Goal: Information Seeking & Learning: Learn about a topic

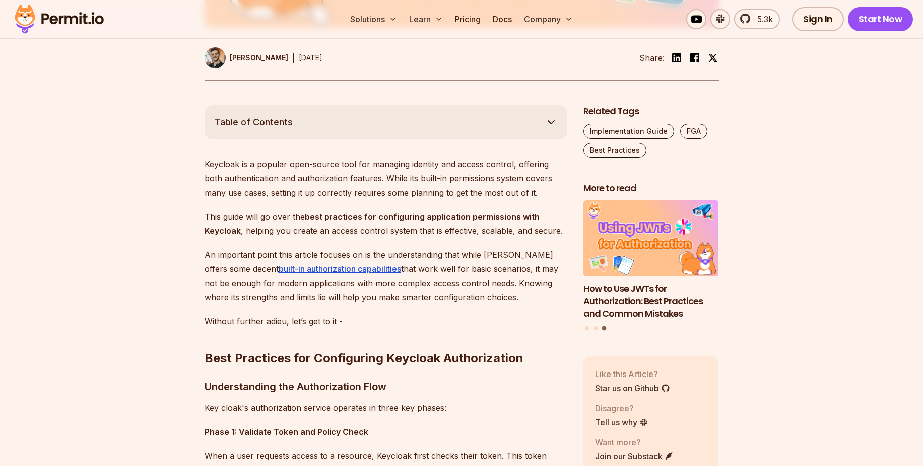
click at [407, 172] on p "Keycloak is a popular open-source tool for managing identity and access control…" at bounding box center [386, 178] width 363 height 42
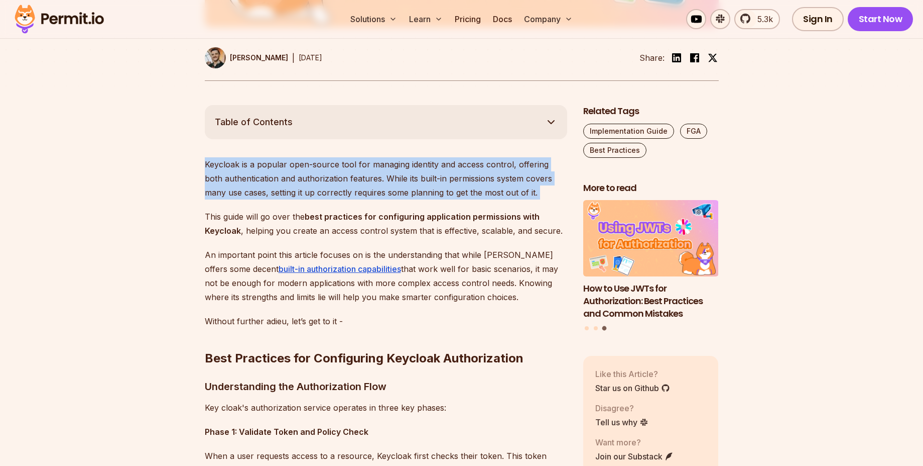
click at [407, 172] on p "Keycloak is a popular open-source tool for managing identity and access control…" at bounding box center [386, 178] width 363 height 42
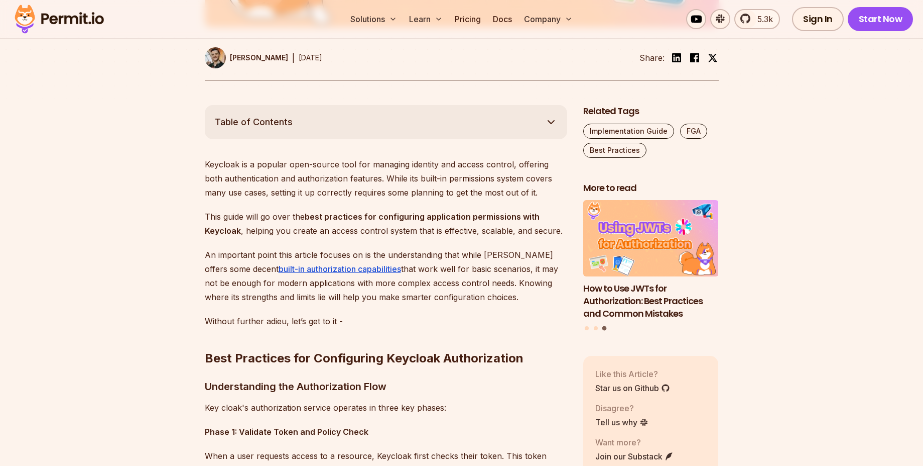
click at [386, 212] on strong "best practices for configuring application permissions with Keycloak" at bounding box center [372, 223] width 335 height 24
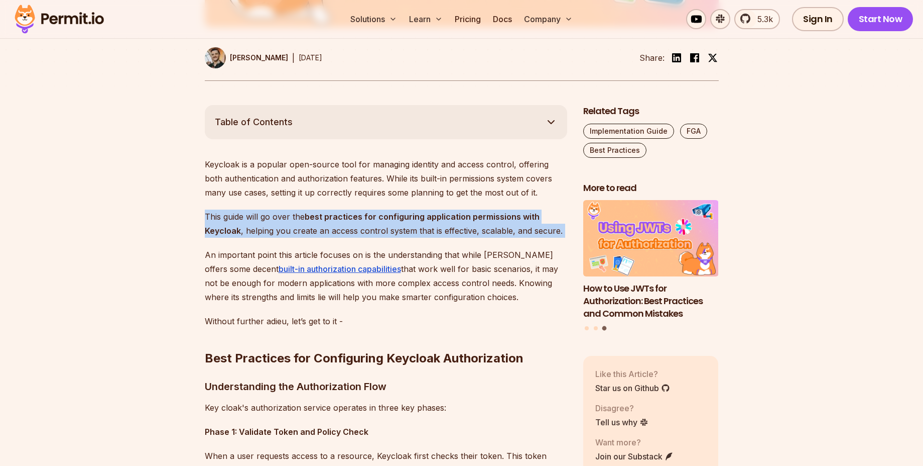
click at [386, 212] on strong "best practices for configuring application permissions with Keycloak" at bounding box center [372, 223] width 335 height 24
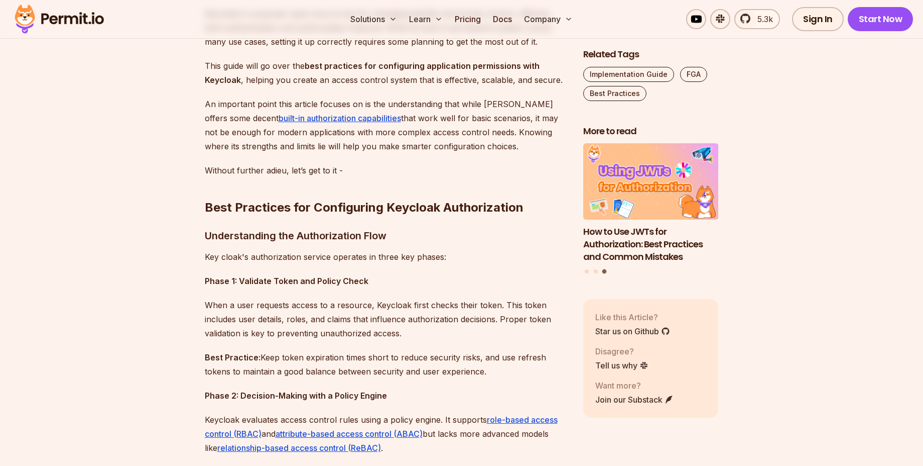
scroll to position [642, 0]
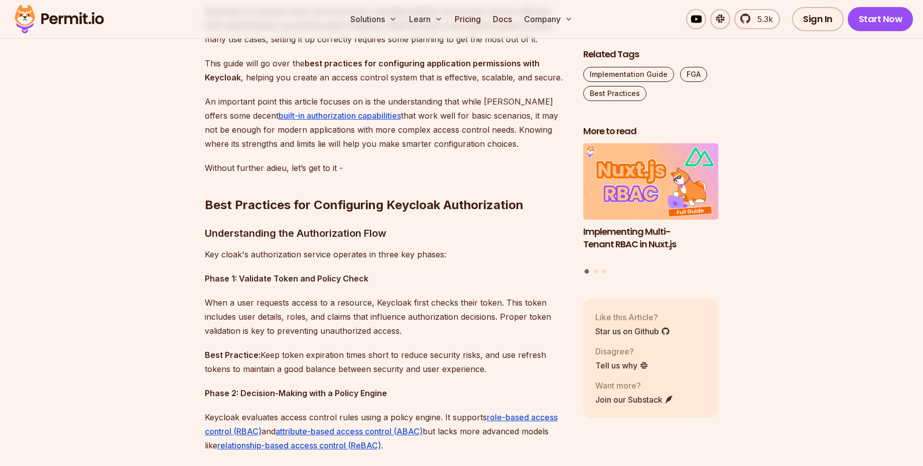
click at [448, 127] on p "An important point this article focuses on is the understanding that while [PER…" at bounding box center [386, 122] width 363 height 56
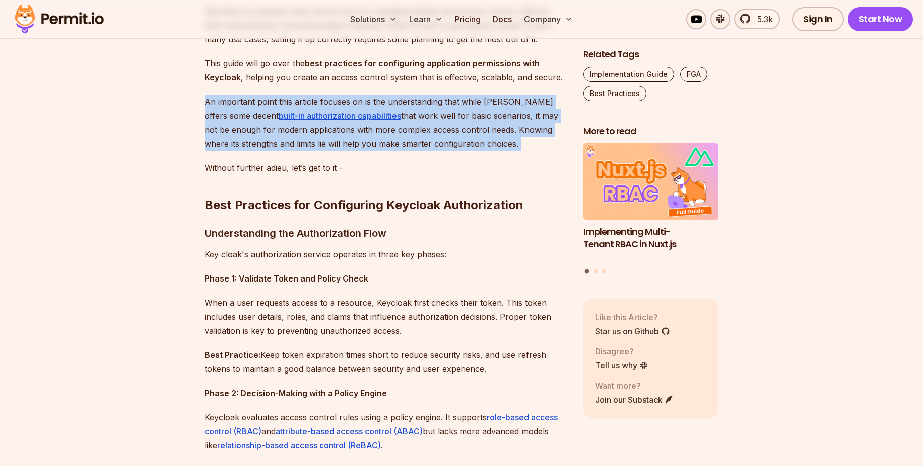
click at [448, 127] on p "An important point this article focuses on is the understanding that while [PER…" at bounding box center [386, 122] width 363 height 56
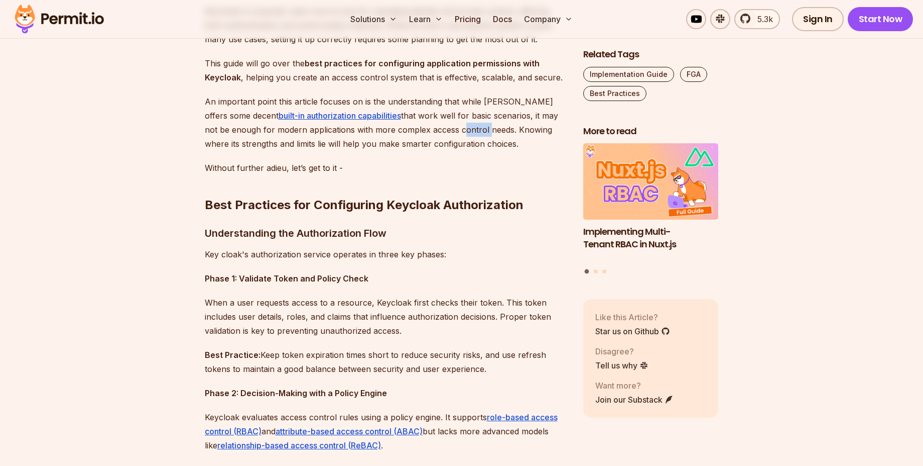
click at [448, 127] on p "An important point this article focuses on is the understanding that while [PER…" at bounding box center [386, 122] width 363 height 56
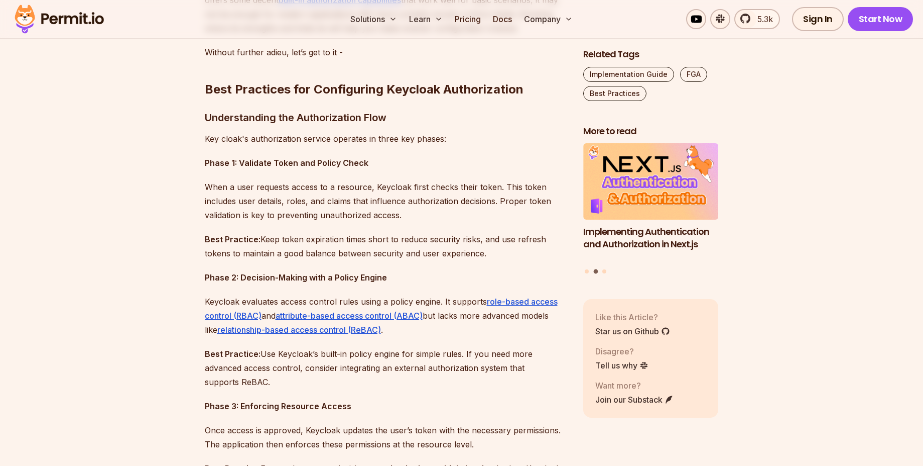
scroll to position [753, 0]
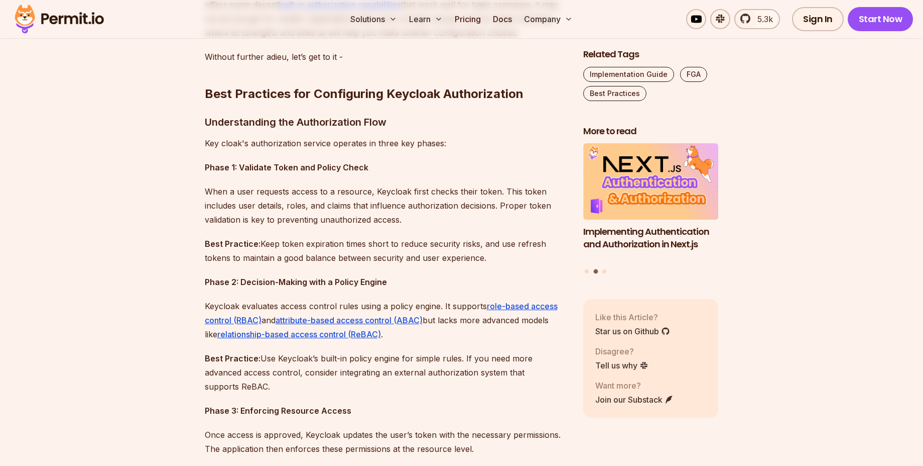
click at [384, 145] on p "Key cloak's authorization service operates in three key phases:" at bounding box center [386, 143] width 363 height 14
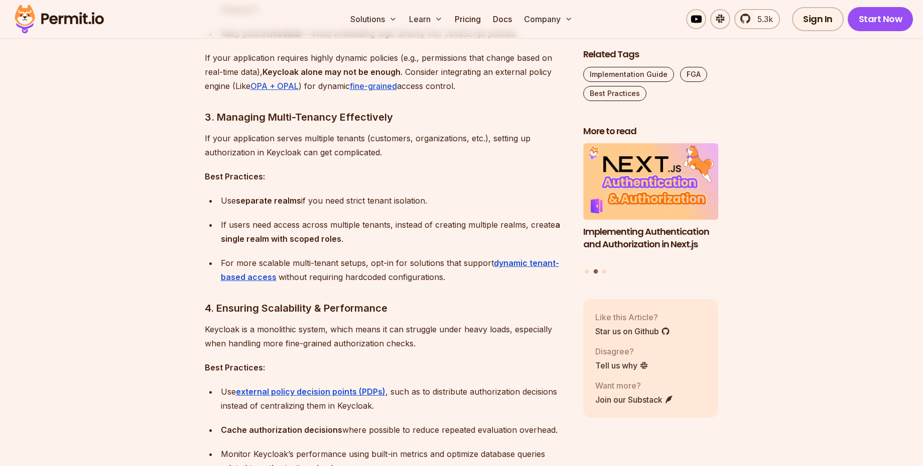
scroll to position [1399, 0]
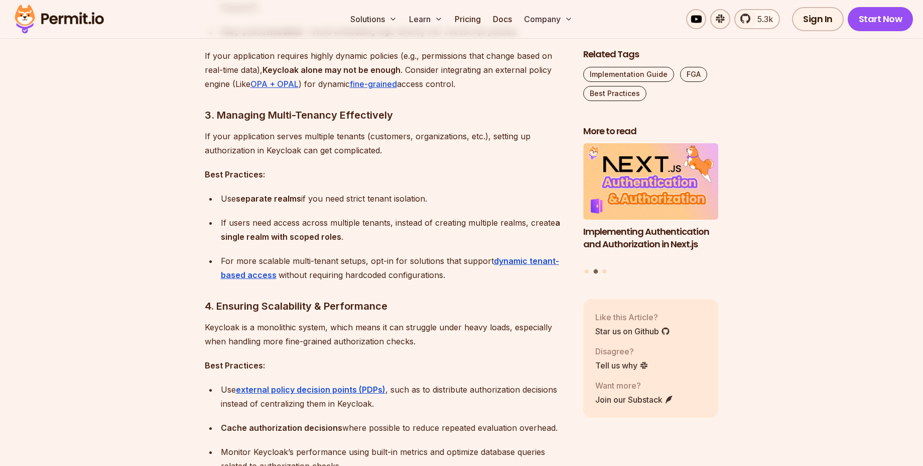
click at [285, 133] on p "If your application serves multiple tenants (customers, organizations, etc.), s…" at bounding box center [386, 143] width 363 height 28
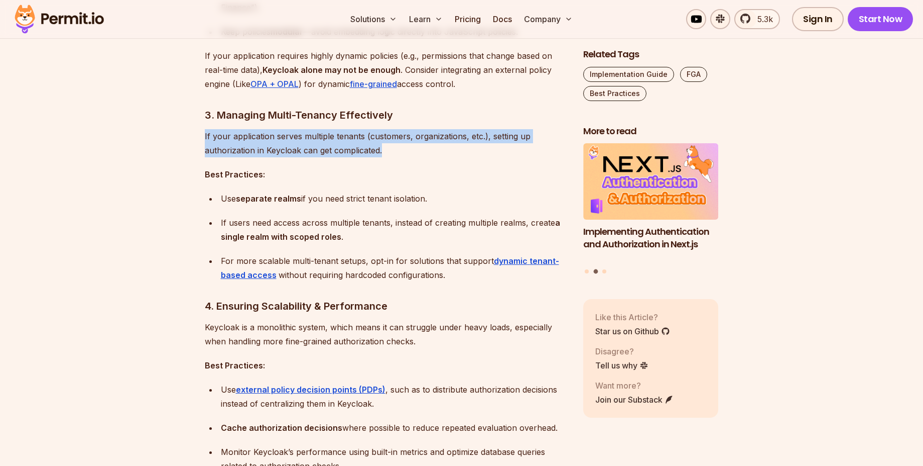
click at [285, 133] on p "If your application serves multiple tenants (customers, organizations, etc.), s…" at bounding box center [386, 143] width 363 height 28
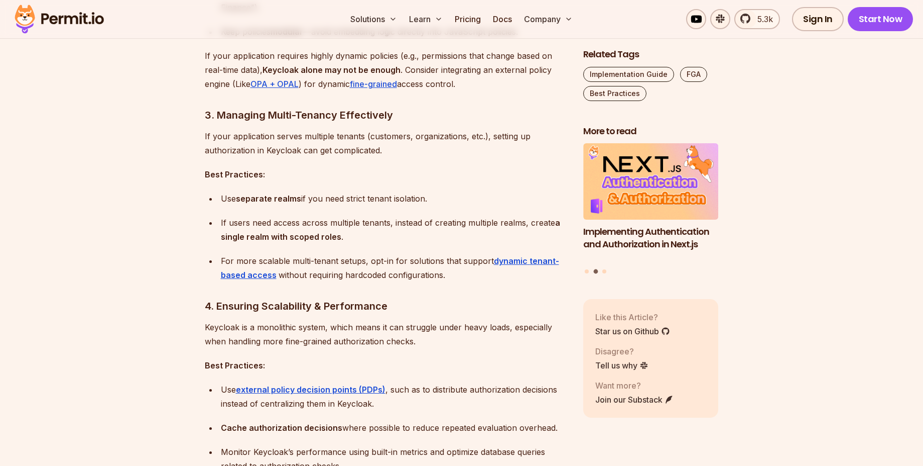
click at [221, 137] on p "If your application serves multiple tenants (customers, organizations, etc.), s…" at bounding box center [386, 143] width 363 height 28
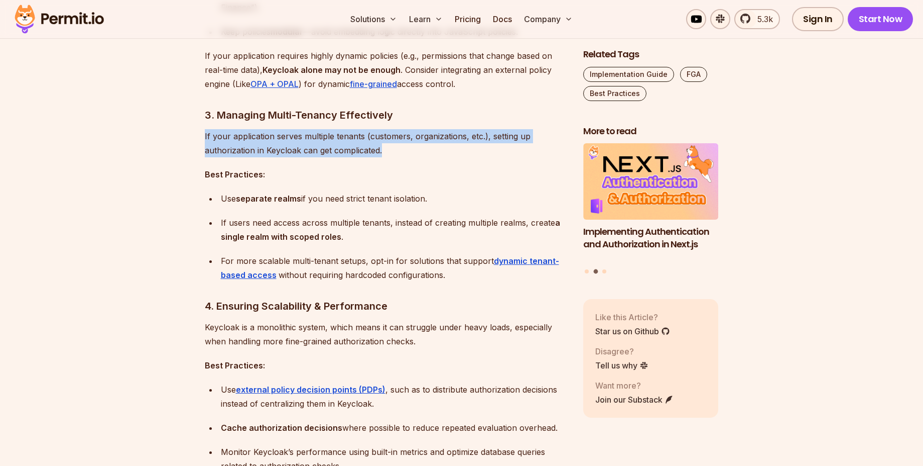
click at [221, 137] on p "If your application serves multiple tenants (customers, organizations, etc.), s…" at bounding box center [386, 143] width 363 height 28
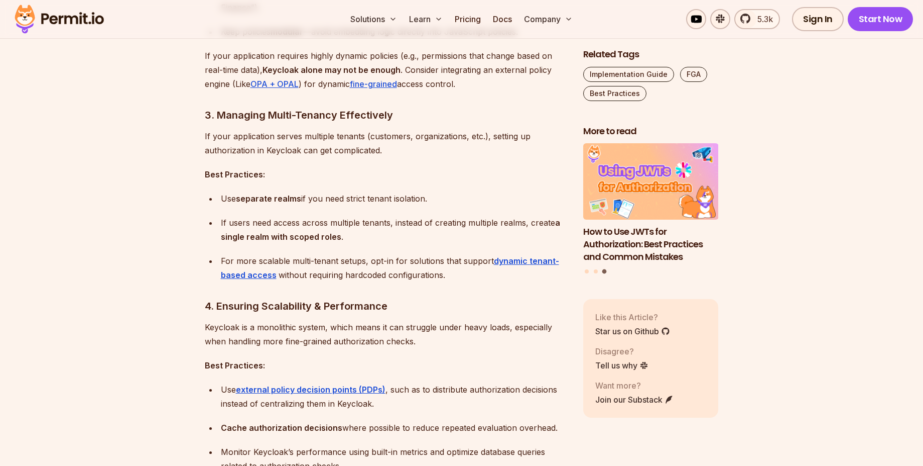
click at [221, 137] on p "If your application serves multiple tenants (customers, organizations, etc.), s…" at bounding box center [386, 143] width 363 height 28
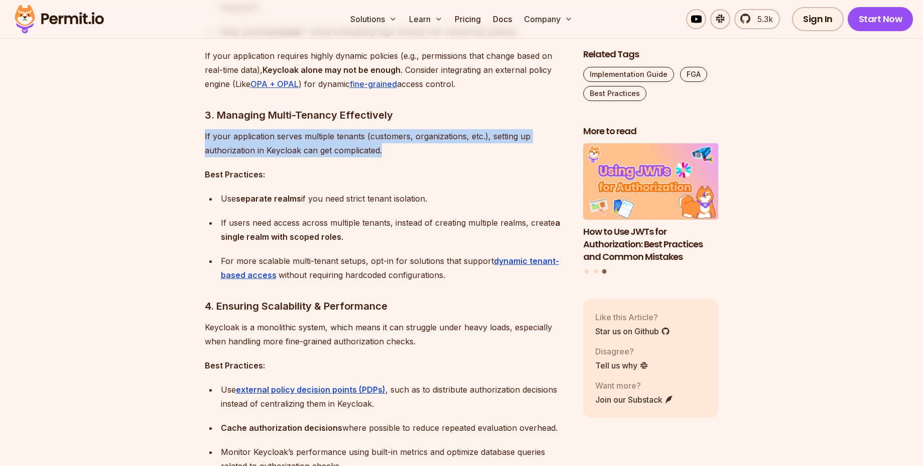
click at [221, 137] on p "If your application serves multiple tenants (customers, organizations, etc.), s…" at bounding box center [386, 143] width 363 height 28
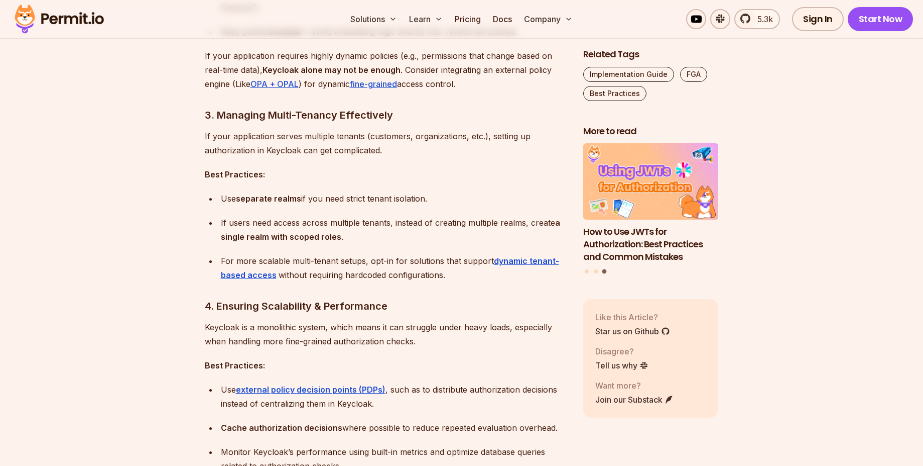
click at [273, 221] on div "If users need access across multiple tenants, instead of creating multiple real…" at bounding box center [394, 229] width 346 height 28
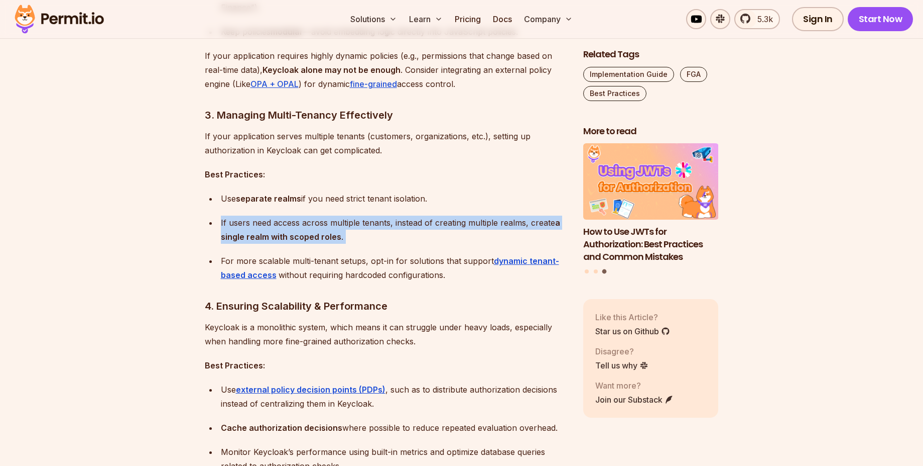
click at [273, 221] on div "If users need access across multiple tenants, instead of creating multiple real…" at bounding box center [394, 229] width 346 height 28
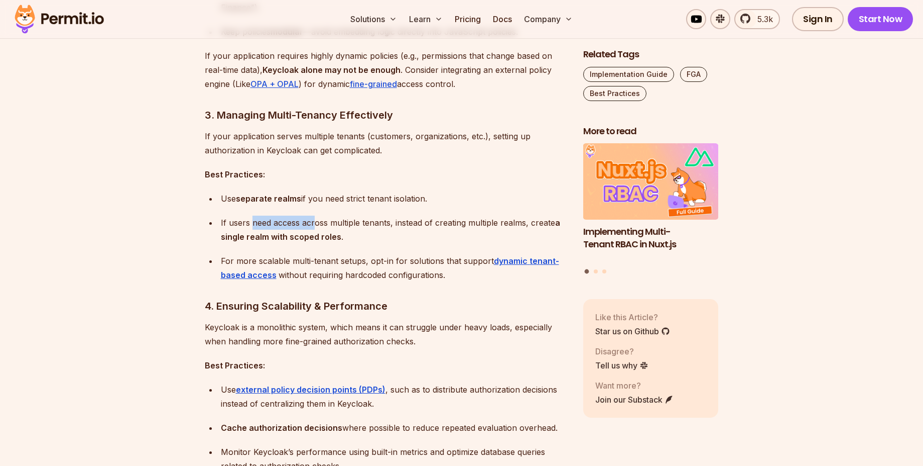
drag, startPoint x: 251, startPoint y: 221, endPoint x: 317, endPoint y: 227, distance: 67.1
click at [317, 227] on div "If users need access across multiple tenants, instead of creating multiple real…" at bounding box center [394, 229] width 346 height 28
click at [315, 261] on div "For more scalable multi-tenant setups, opt-in for solutions that support dynami…" at bounding box center [394, 268] width 346 height 28
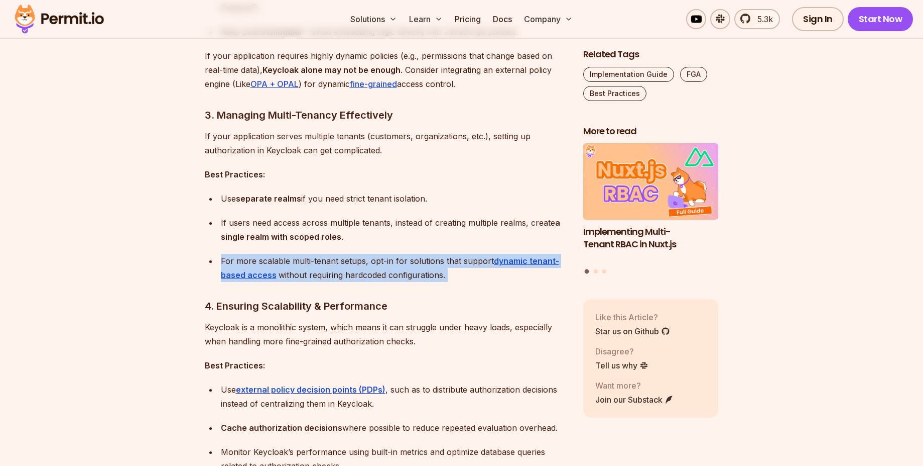
click at [315, 261] on div "For more scalable multi-tenant setups, opt-in for solutions that support dynami…" at bounding box center [394, 268] width 346 height 28
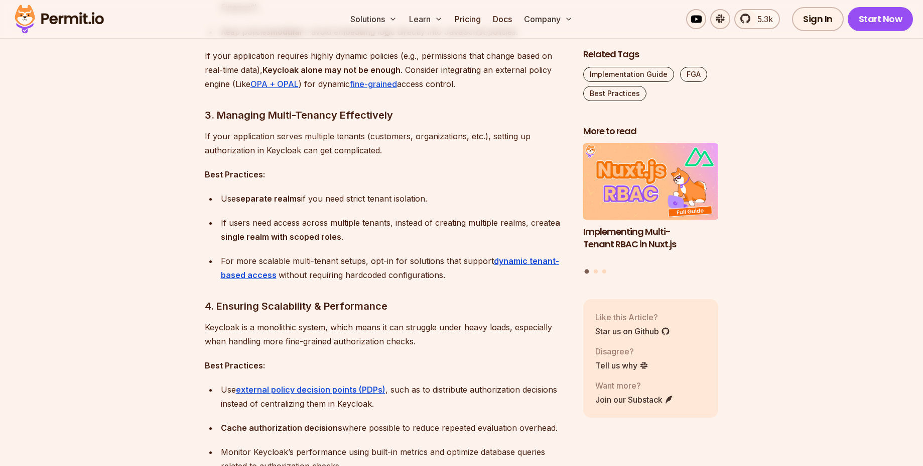
click at [315, 261] on div "For more scalable multi-tenant setups, opt-in for solutions that support dynami…" at bounding box center [394, 268] width 346 height 28
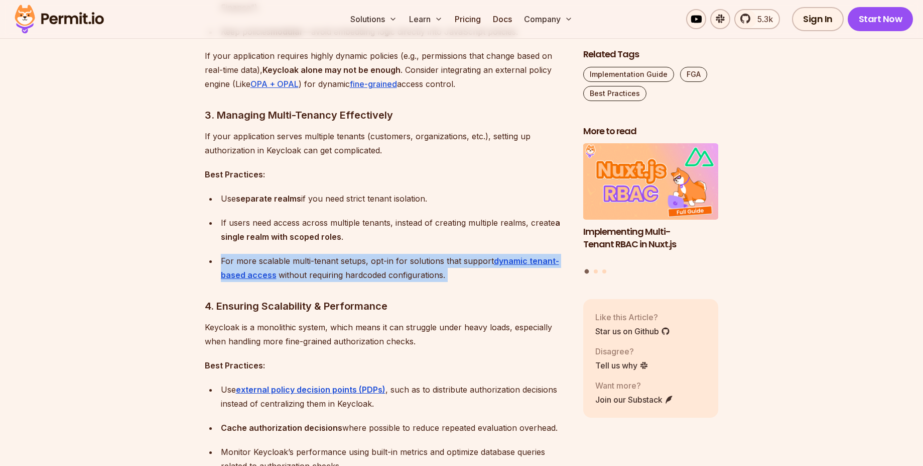
click at [315, 261] on div "For more scalable multi-tenant setups, opt-in for solutions that support dynami…" at bounding box center [394, 268] width 346 height 28
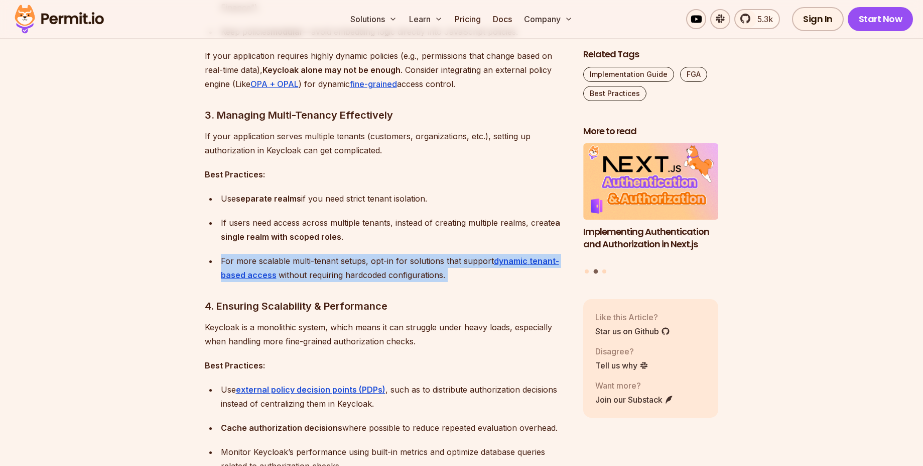
click at [315, 261] on div "For more scalable multi-tenant setups, opt-in for solutions that support dynami…" at bounding box center [394, 268] width 346 height 28
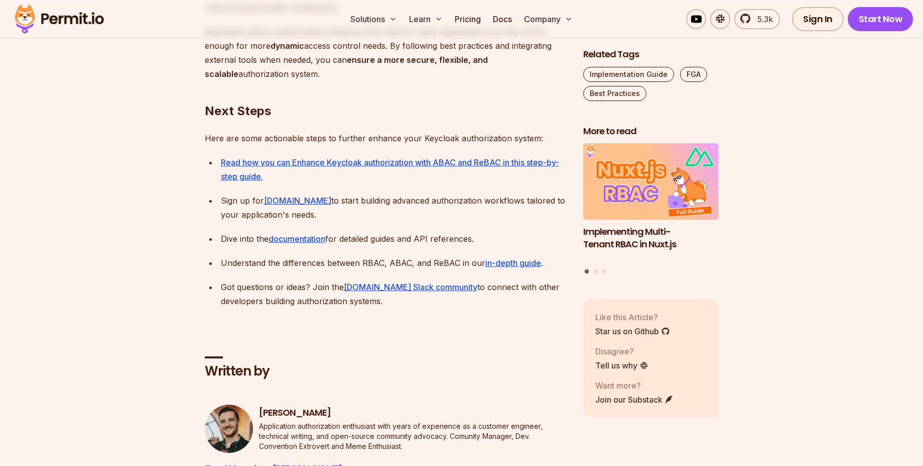
scroll to position [3108, 0]
